Goal: Check status

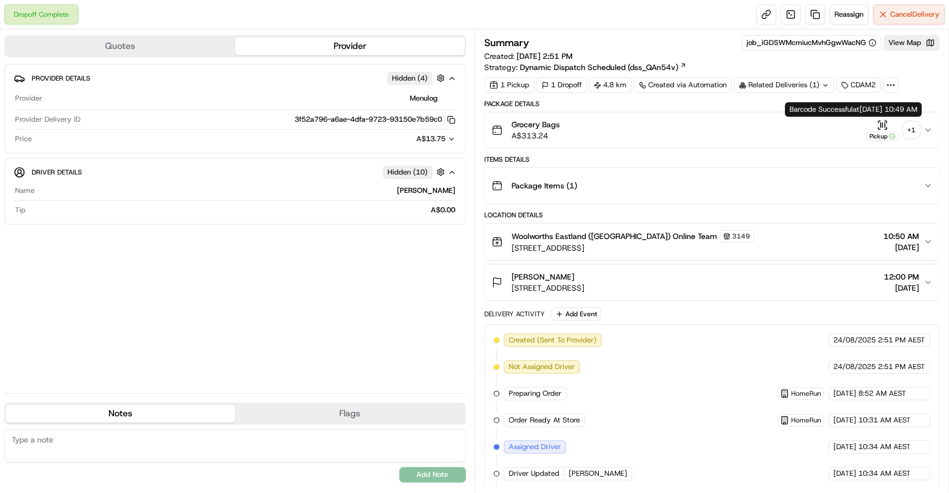
click at [925, 129] on icon "button" at bounding box center [927, 130] width 9 height 9
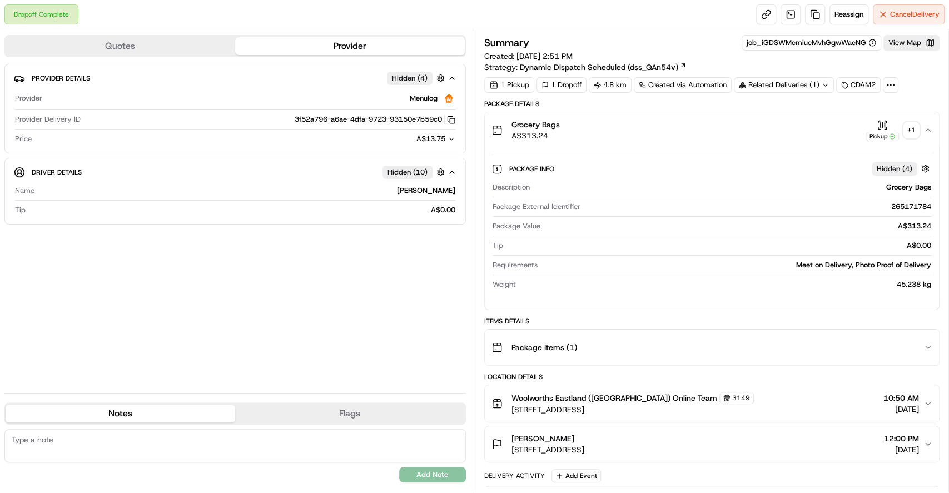
click at [916, 132] on div "+ 1" at bounding box center [911, 130] width 16 height 16
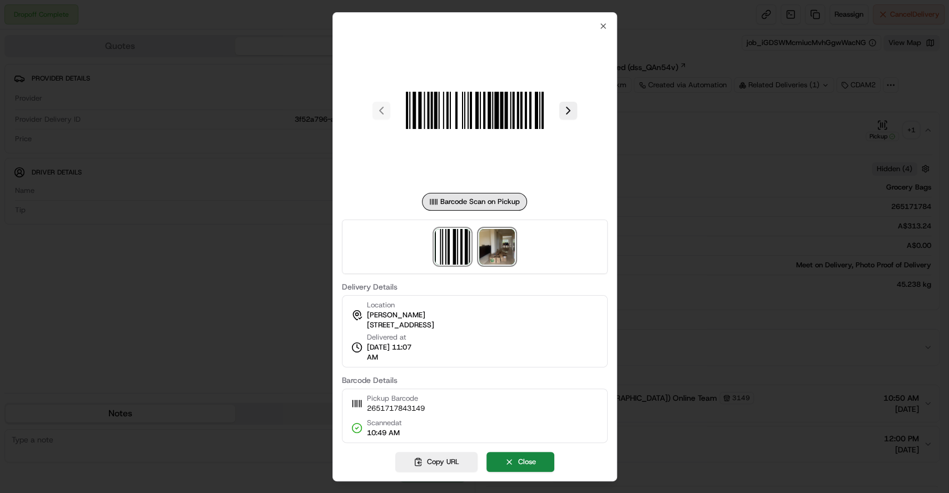
click at [505, 247] on img at bounding box center [497, 247] width 36 height 36
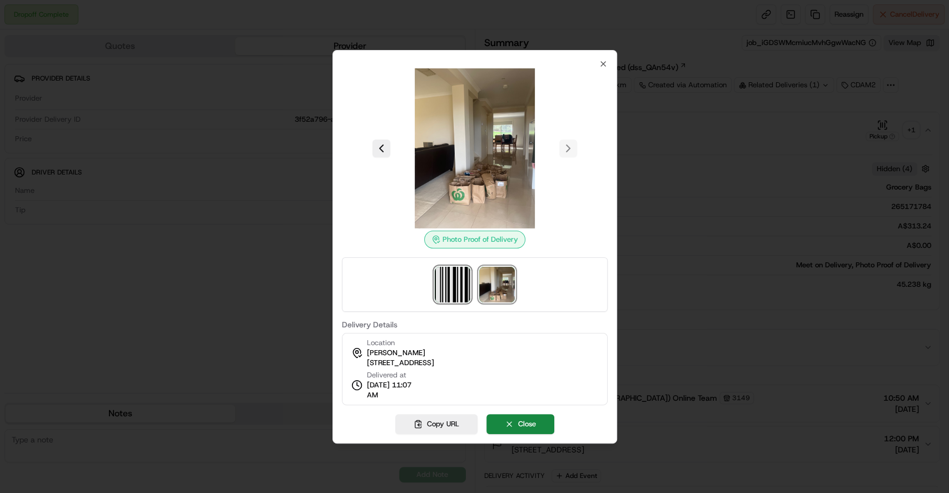
click at [454, 271] on img at bounding box center [453, 285] width 36 height 36
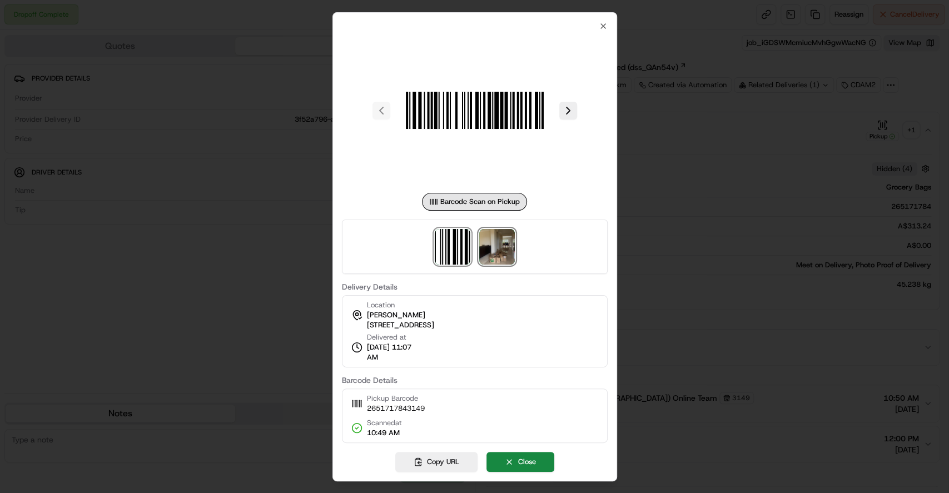
click at [487, 253] on img at bounding box center [497, 247] width 36 height 36
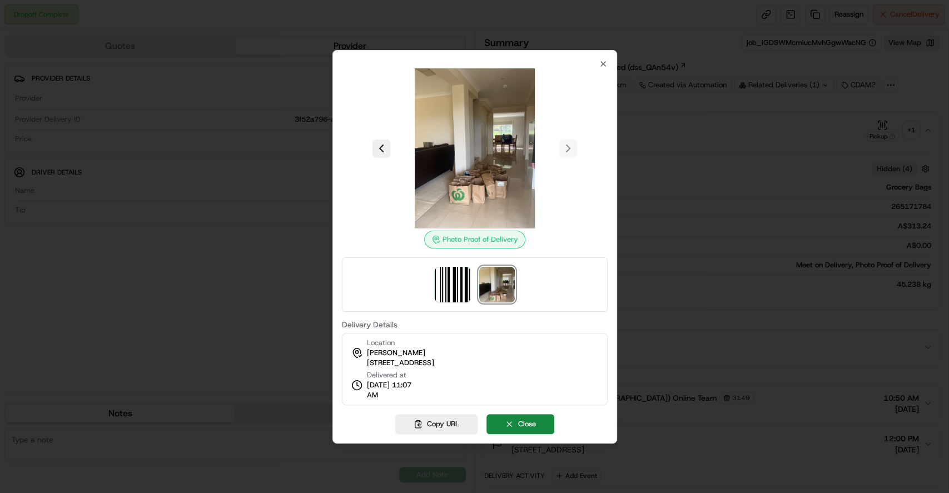
click at [709, 138] on div at bounding box center [474, 246] width 949 height 493
